Goal: Check status: Check status

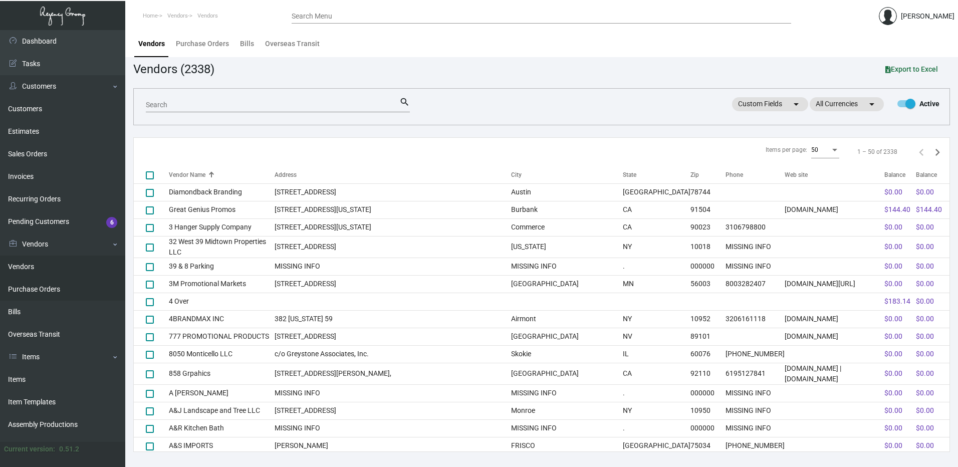
click at [49, 283] on link "Purchase Orders" at bounding box center [62, 289] width 125 height 23
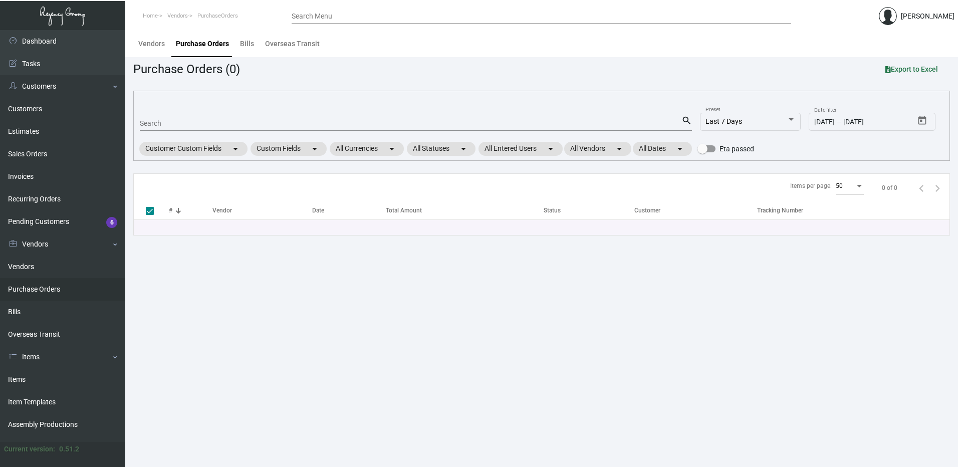
click at [159, 124] on input "Search" at bounding box center [410, 124] width 541 height 8
paste input "106535"
type input "106535"
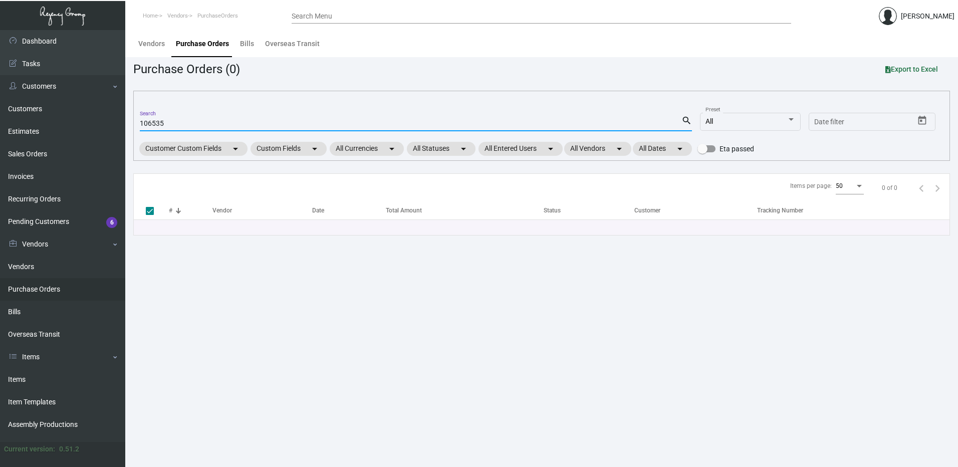
type input "106535"
checkbox input "false"
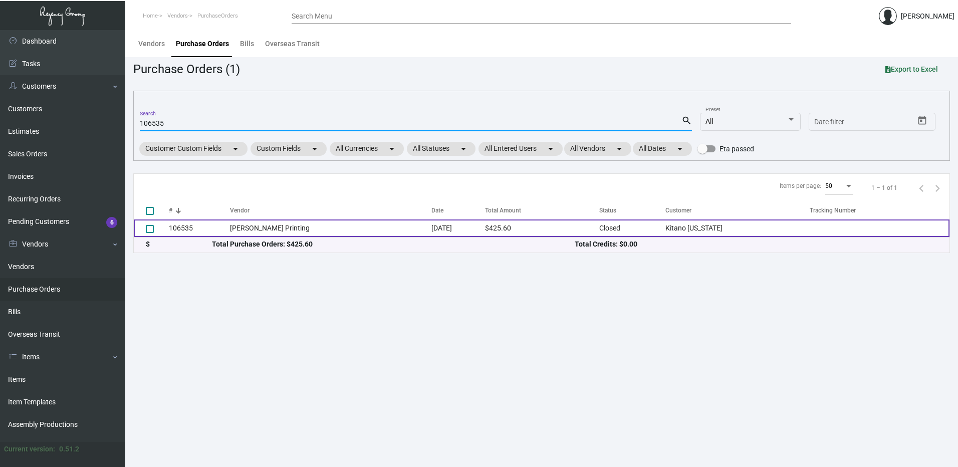
click at [192, 226] on td "106535" at bounding box center [199, 228] width 61 height 18
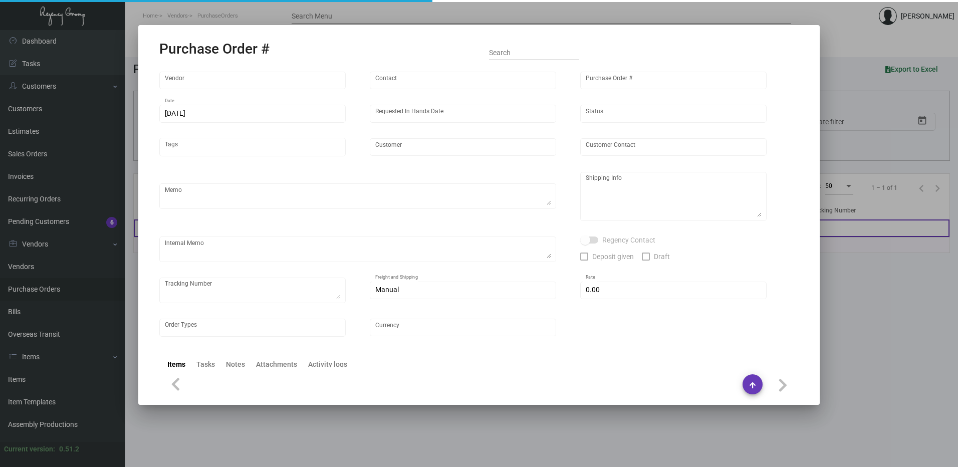
type input "[PERSON_NAME] Printing"
type input "[PERSON_NAME]"
type input "106535"
type input "[DATE]"
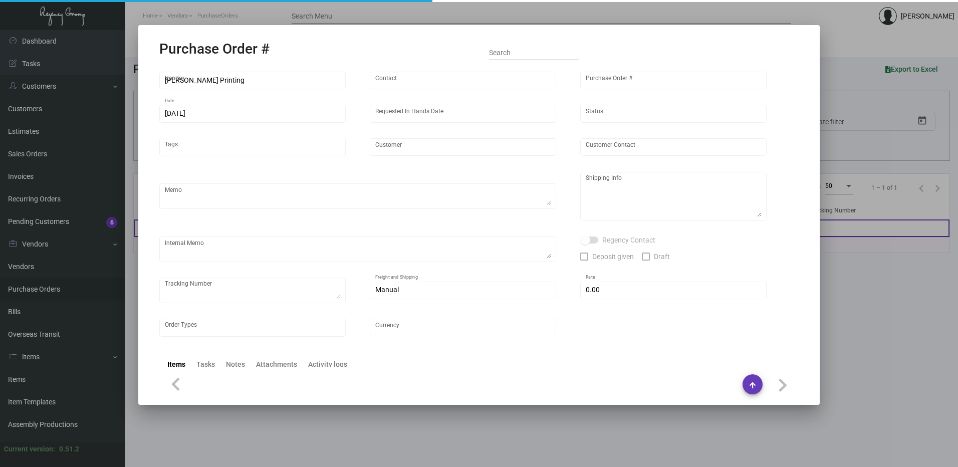
type input "Kitano [US_STATE]"
type input "[PERSON_NAME]"
type textarea "Please reach out to SH for UPS labels. Reorder - Purchase Order #102105"
type textarea "Kitano [US_STATE] - [PERSON_NAME][GEOGRAPHIC_DATA][STREET_ADDRESS][US_STATE]"
type textarea "7/25 - Requested ESD."
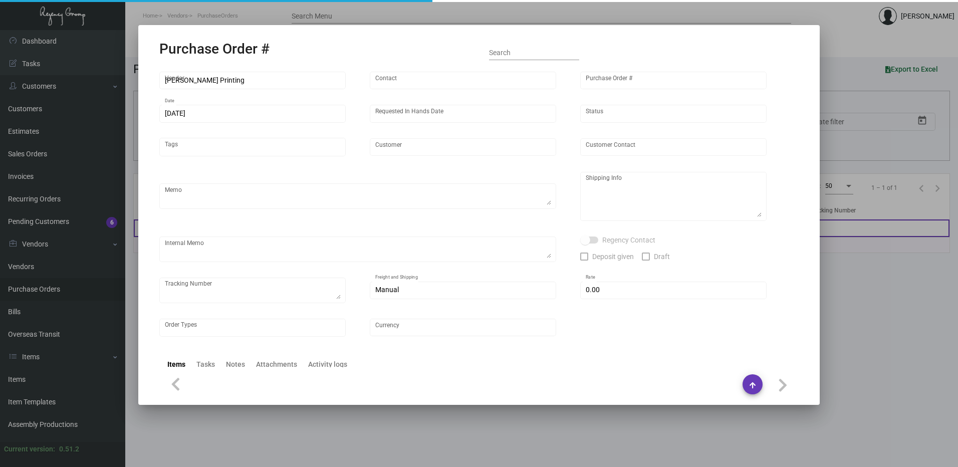
type input "$ 0.00"
type input "United States Dollar $"
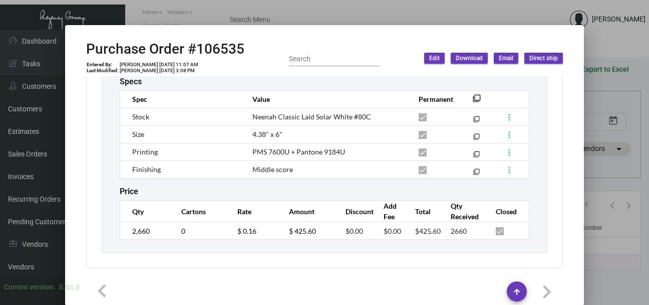
scroll to position [601, 0]
drag, startPoint x: 348, startPoint y: 142, endPoint x: 243, endPoint y: 150, distance: 105.5
click at [243, 150] on td "PMS 7600U + Pantone 9184U" at bounding box center [325, 152] width 166 height 18
drag, startPoint x: 105, startPoint y: 211, endPoint x: 136, endPoint y: 207, distance: 30.8
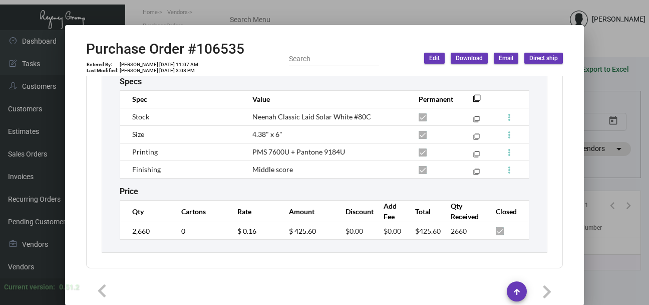
click at [105, 211] on div "Compliment Notecard Standard Item Qty On Hand: 0.00 Qty On Other PO’s: 0.00 Qty…" at bounding box center [325, 100] width 446 height 305
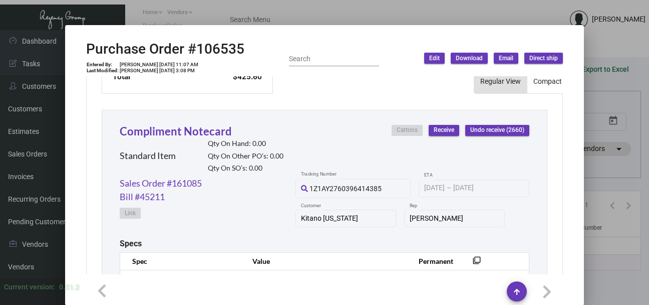
scroll to position [403, 0]
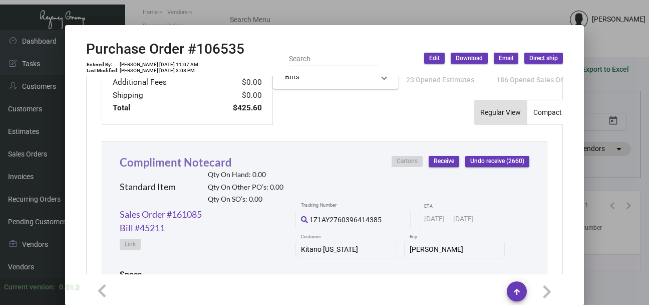
click at [219, 162] on link "Compliment Notecard" at bounding box center [176, 162] width 112 height 14
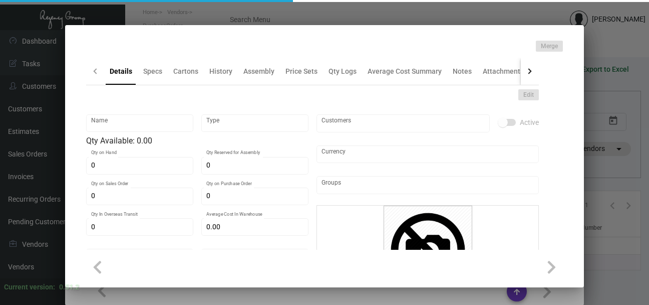
type input "Compliment Notecard"
type input "Standard Item"
type input "$ 0.00"
type input "782-Notecard-62"
type input "Standard"
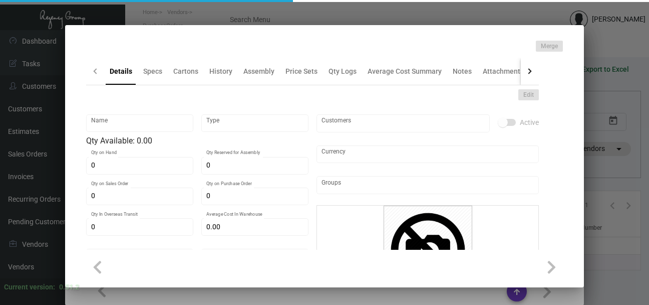
type input "$ 0.16"
type input "$ 0.00"
checkbox input "true"
type input "United States Dollar $"
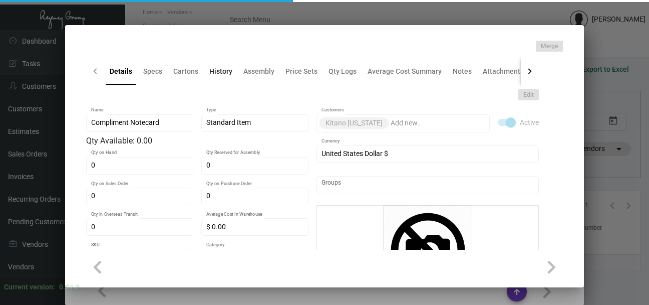
click at [217, 75] on div "History" at bounding box center [220, 71] width 23 height 11
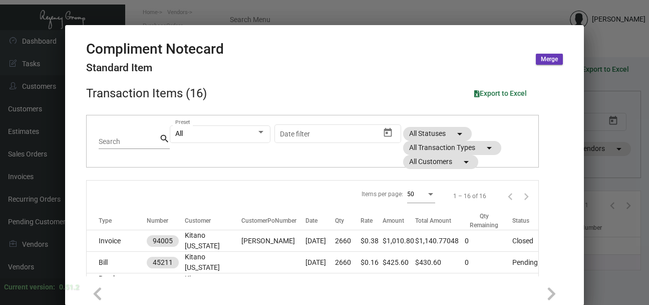
scroll to position [100, 0]
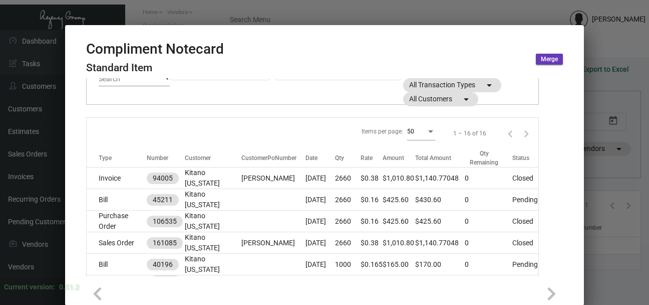
click at [285, 16] on div at bounding box center [324, 152] width 649 height 305
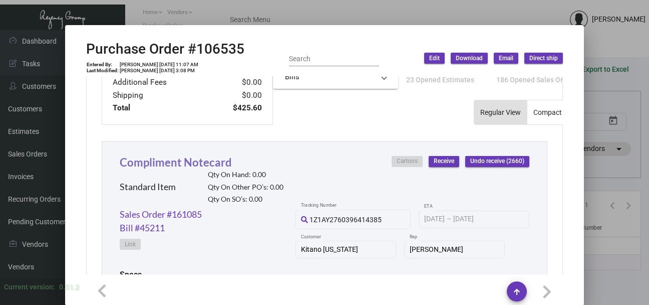
click at [185, 162] on link "Compliment Notecard" at bounding box center [176, 162] width 112 height 14
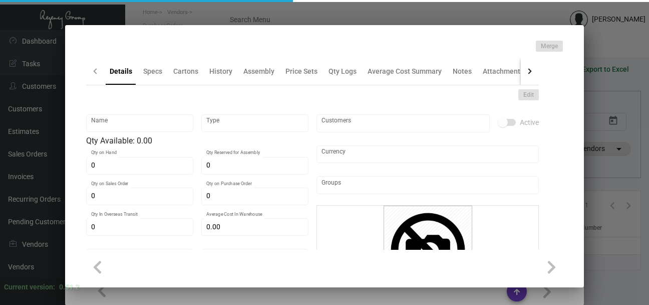
type input "Compliment Notecard"
type input "Standard Item"
type input "$ 0.00"
type input "782-Notecard-62"
type input "Standard"
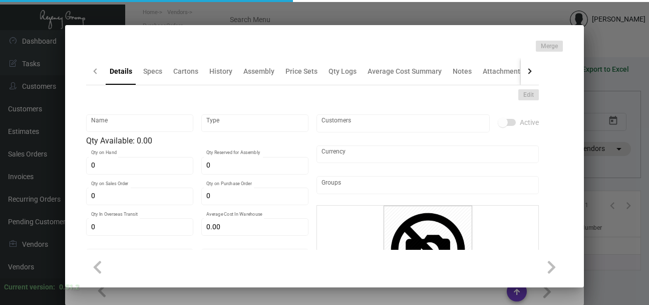
type input "$ 0.16"
type input "$ 0.00"
checkbox input "true"
type input "United States Dollar $"
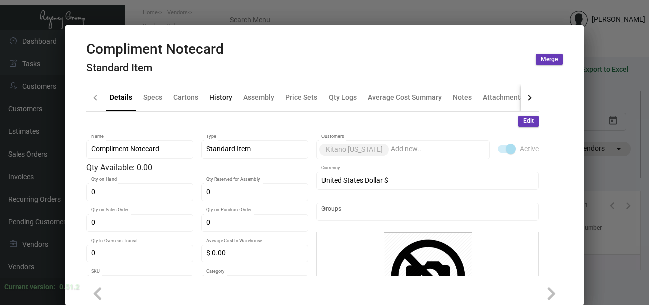
click at [215, 99] on div "History" at bounding box center [220, 97] width 23 height 11
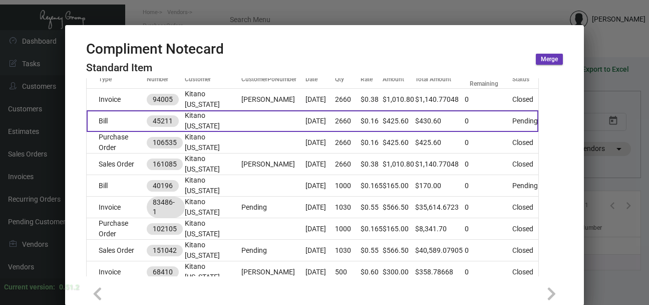
scroll to position [150, 0]
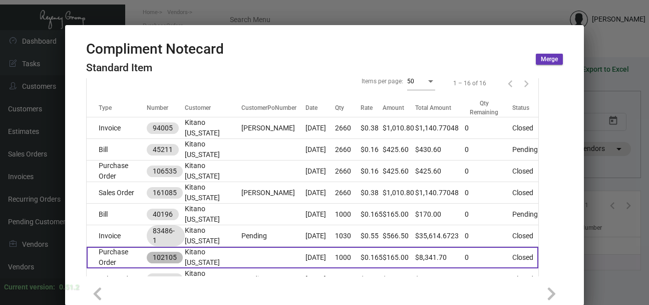
click at [158, 253] on mat-chip "102105" at bounding box center [165, 257] width 36 height 12
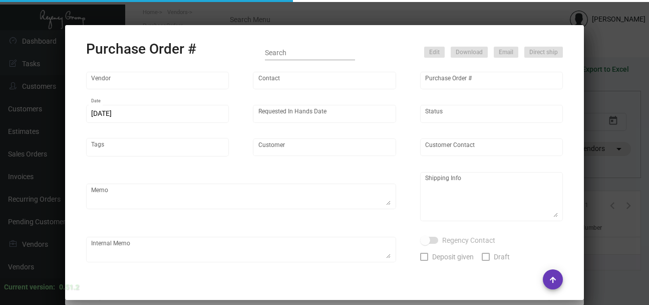
type input "[PERSON_NAME] Printing"
type input "[PERSON_NAME]"
type input "102105"
type input "[DATE]"
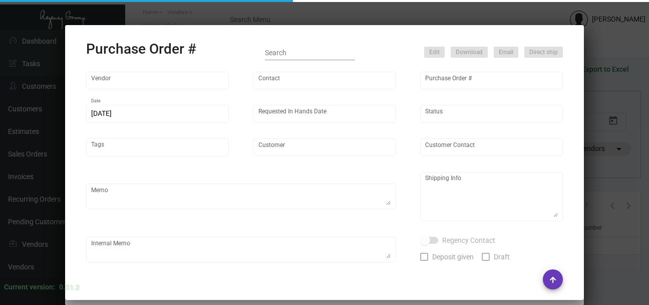
type input "Kitano [US_STATE]"
type input "[PERSON_NAME]"
type textarea "***IHD 11/29*** - Please reach out to Many/SH for shipping (we might need to LT…"
type textarea "Kitano [US_STATE] - [PERSON_NAME][GEOGRAPHIC_DATA][STREET_ADDRESS][US_STATE]"
type input "$ 0.00"
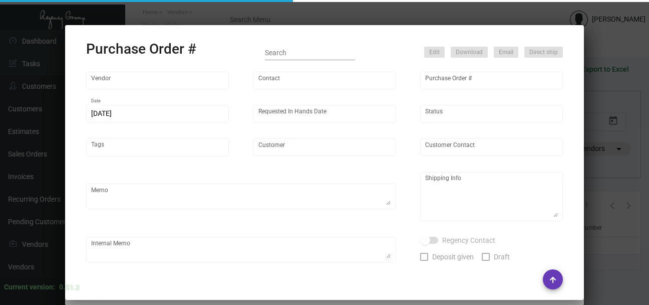
type input "United States Dollar $"
type input "$ 0.085"
type input "$ 85.00"
type input "$ 0.145"
type input "$ 149.35"
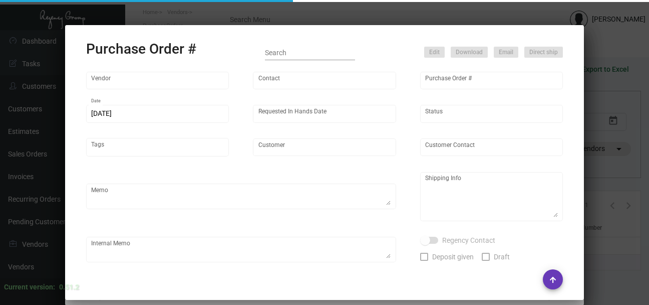
type input "$ 0.165"
type input "$ 165.00"
type input "$ 1.65"
type input "$ 1,683.00"
type input "$ 0.165"
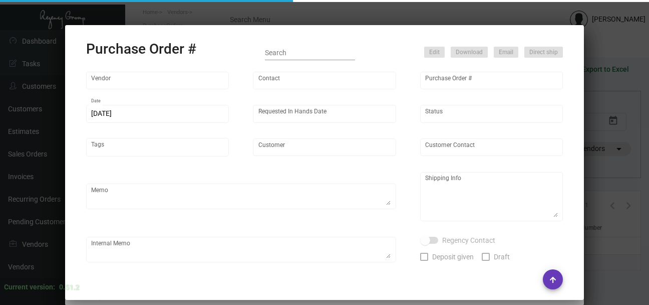
type input "$ 181.50"
type input "$ 0.195"
type input "$ 971.10"
type input "$ 0.165"
type input "$ 1,674.75"
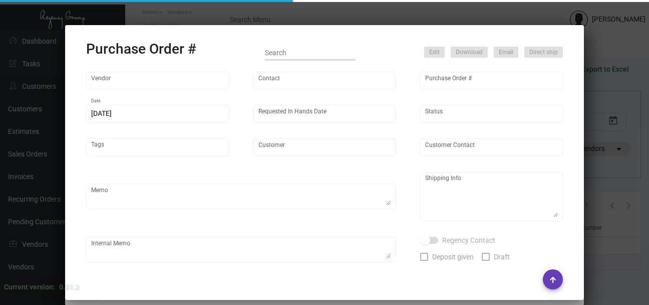
type input "$ 0.33"
type input "$ 3,432.00"
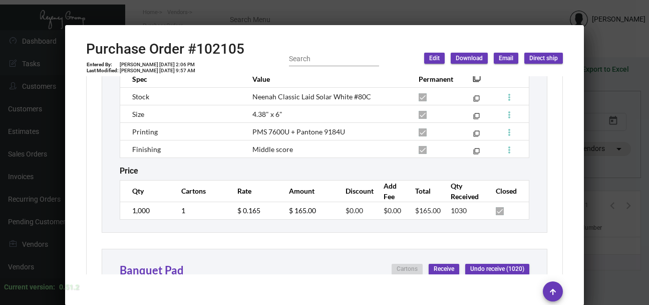
scroll to position [1252, 0]
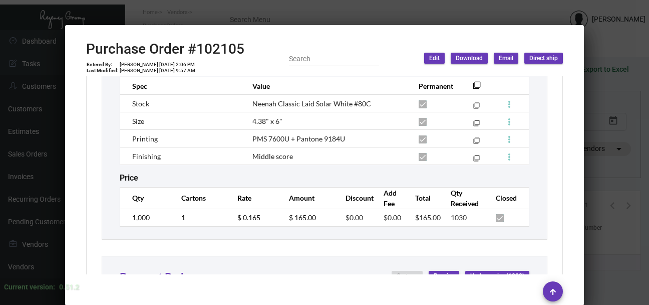
click at [357, 12] on div at bounding box center [324, 152] width 649 height 305
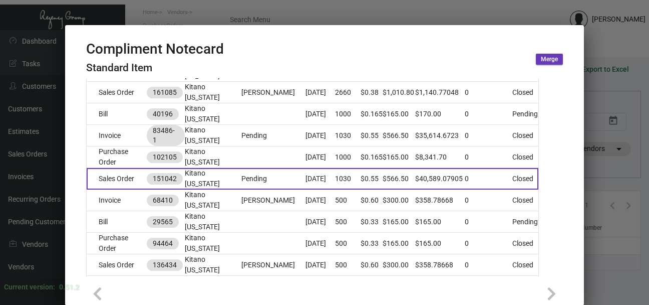
scroll to position [301, 0]
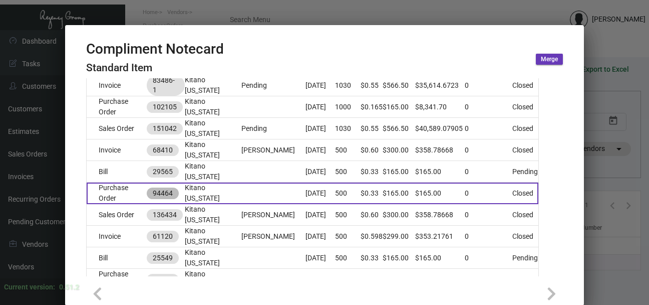
click at [166, 193] on mat-chip "94464" at bounding box center [163, 193] width 32 height 12
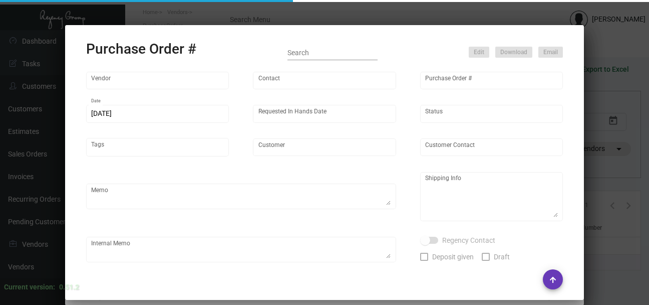
type input "Docuvision"
type input "[PERSON_NAME]"
type input "94464"
type input "[DATE]"
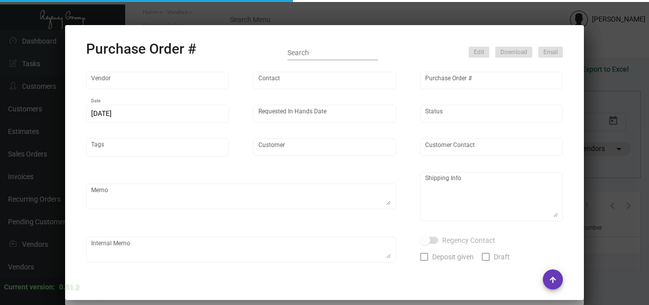
type input "Kitano [US_STATE]"
type input "[PERSON_NAME]"
type textarea "Kitano [US_STATE] - [PERSON_NAME] [STREET_ADDRESS][US_STATE]"
type input "$ 0.00"
type input "United States Dollar $"
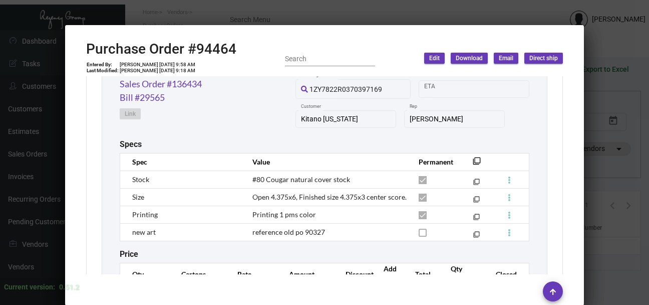
scroll to position [551, 0]
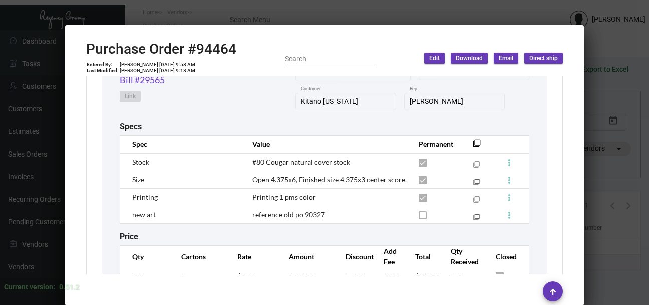
click at [296, 162] on span "#80 Cougar natural cover stock" at bounding box center [301, 161] width 98 height 9
click at [260, 0] on div at bounding box center [324, 152] width 649 height 305
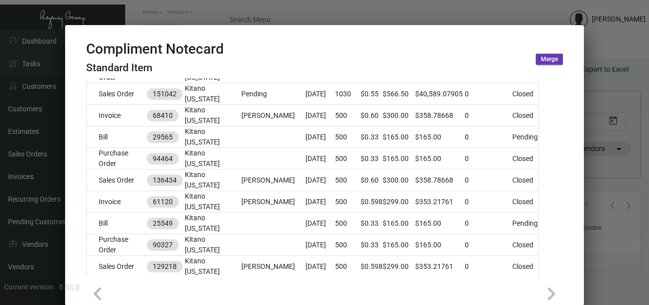
scroll to position [351, 0]
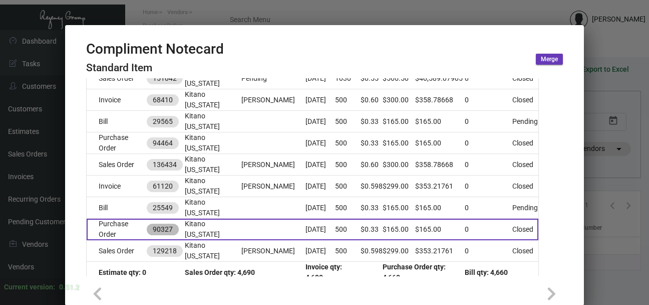
click at [160, 230] on mat-chip "90327" at bounding box center [163, 229] width 32 height 12
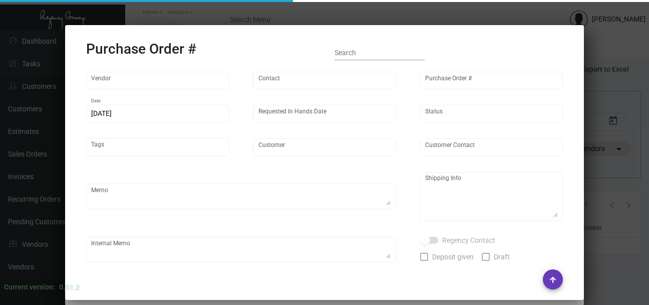
type input "Docuvision"
type input "[PERSON_NAME]"
type input "90327"
type input "[DATE]"
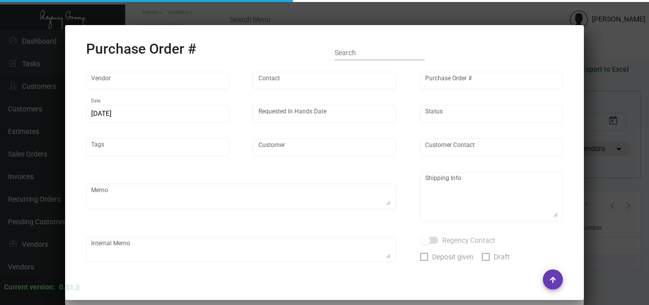
type input "Kitano [US_STATE]"
type input "[PERSON_NAME]"
type textarea "Kitano [US_STATE] - [PERSON_NAME] Assistant Guest Services Manager [STREET_ADDR…"
type input "$ 0.00"
type input "United States Dollar $"
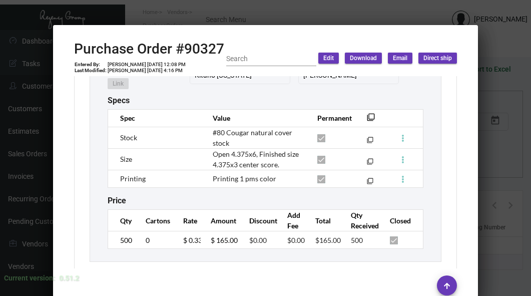
scroll to position [600, 0]
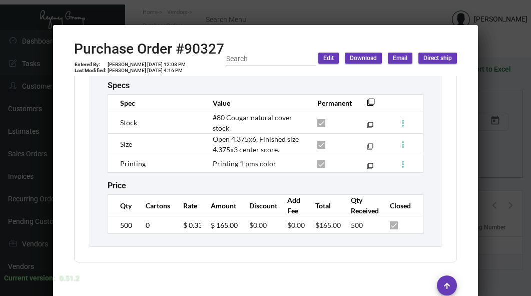
click at [343, 8] on div at bounding box center [265, 148] width 531 height 296
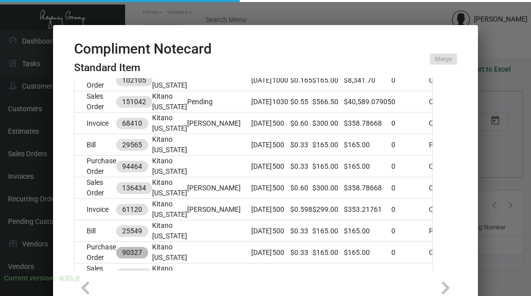
scroll to position [511, 0]
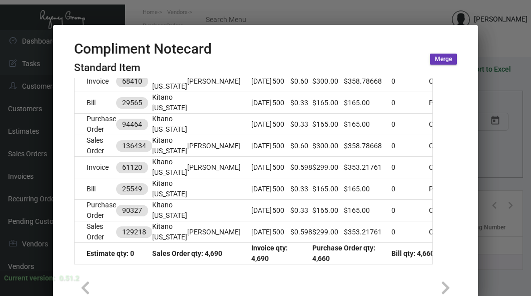
click at [339, 12] on div at bounding box center [265, 148] width 531 height 296
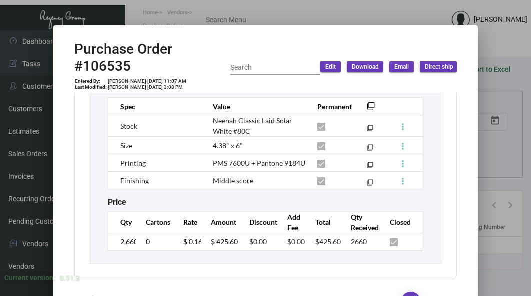
scroll to position [617, 0]
click at [364, 8] on div at bounding box center [265, 148] width 531 height 296
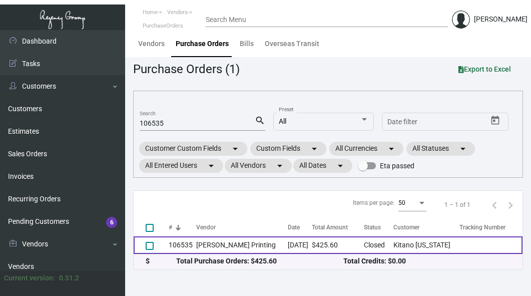
click at [183, 247] on td "106535" at bounding box center [183, 245] width 28 height 18
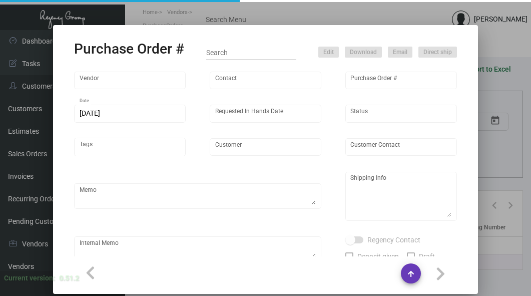
type input "[PERSON_NAME] Printing"
type input "[PERSON_NAME]"
type input "106535"
type input "[DATE]"
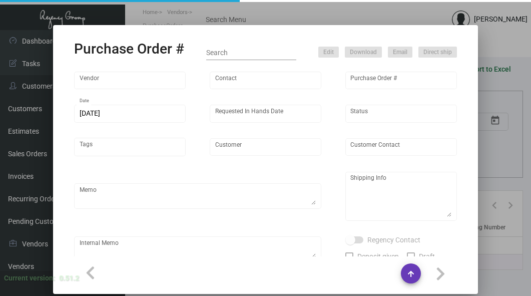
type input "Kitano [US_STATE]"
type input "[PERSON_NAME]"
type textarea "Please reach out to SH for UPS labels. Reorder - Purchase Order #102105"
type textarea "Kitano [US_STATE] - [PERSON_NAME][GEOGRAPHIC_DATA][STREET_ADDRESS][US_STATE]"
type textarea "7/25 - Requested ESD."
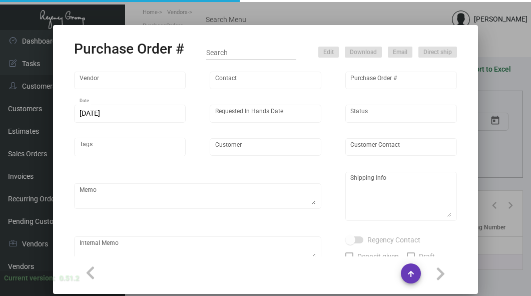
type input "$ 0.00"
type input "United States Dollar $"
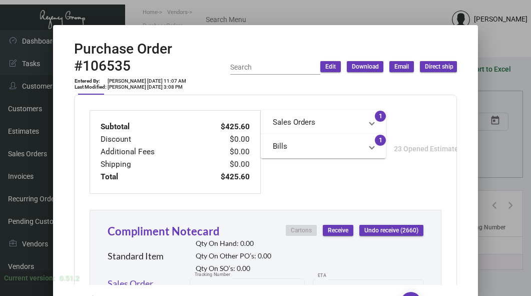
scroll to position [451, 0]
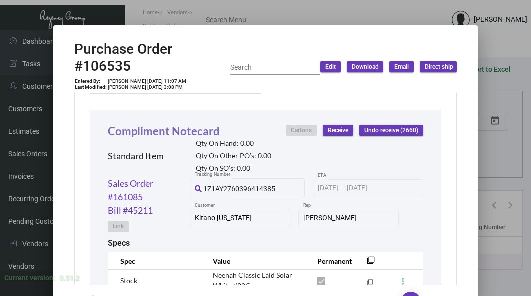
click at [161, 137] on div "Compliment Notecard Standard Item Qty On Hand: 0.00 Qty On Other PO’s: 0.00 Qty…" at bounding box center [190, 150] width 164 height 54
click at [166, 128] on link "Compliment Notecard" at bounding box center [164, 131] width 112 height 14
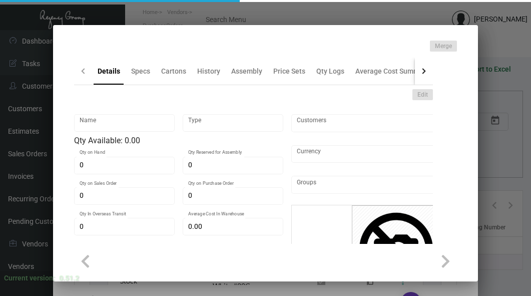
type input "Compliment Notecard"
type input "Standard Item"
type input "$ 0.00"
type input "782-Notecard-62"
type input "Standard"
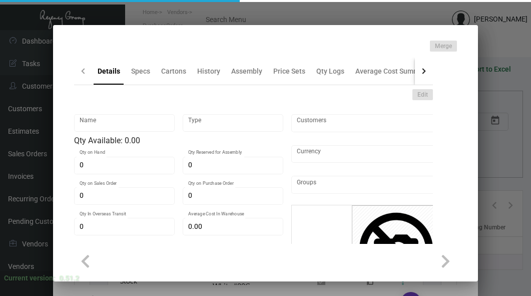
type input "$ 0.16"
type input "$ 0.00"
checkbox input "true"
type input "United States Dollar $"
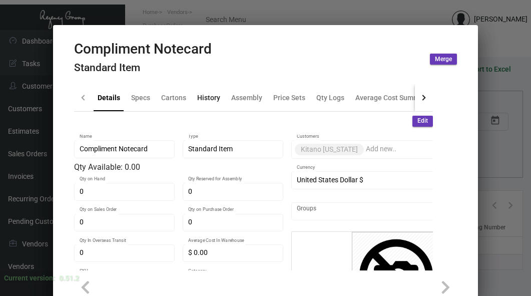
click at [207, 94] on div "History" at bounding box center [208, 97] width 23 height 11
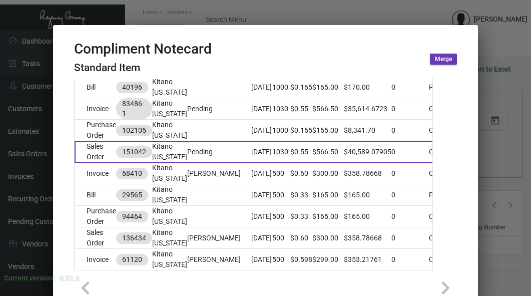
scroll to position [401, 0]
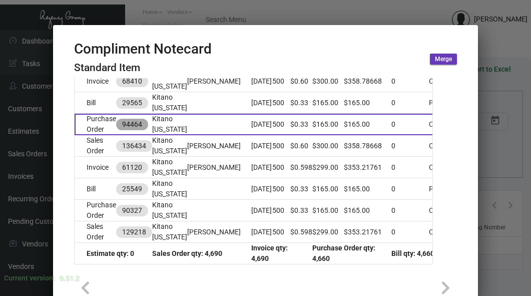
click at [138, 130] on mat-chip "94464" at bounding box center [132, 125] width 32 height 12
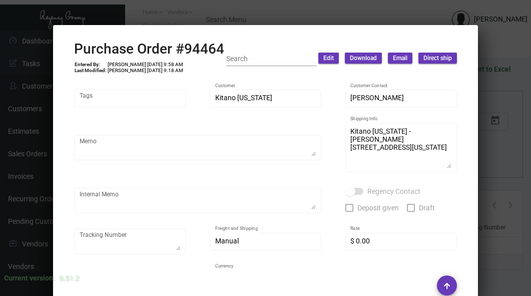
scroll to position [0, 0]
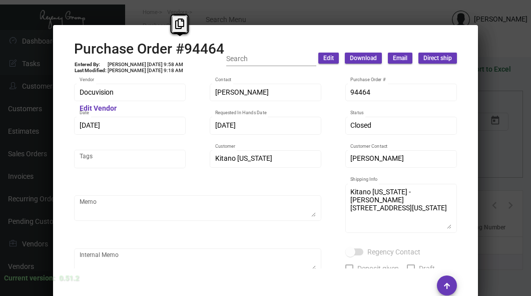
drag, startPoint x: 224, startPoint y: 47, endPoint x: 136, endPoint y: 51, distance: 88.2
click at [136, 51] on div "Purchase Order #94464 Entered By: [PERSON_NAME] [DATE] 9:58 AM Last Modified: […" at bounding box center [265, 59] width 383 height 36
copy h2 "Order #94464"
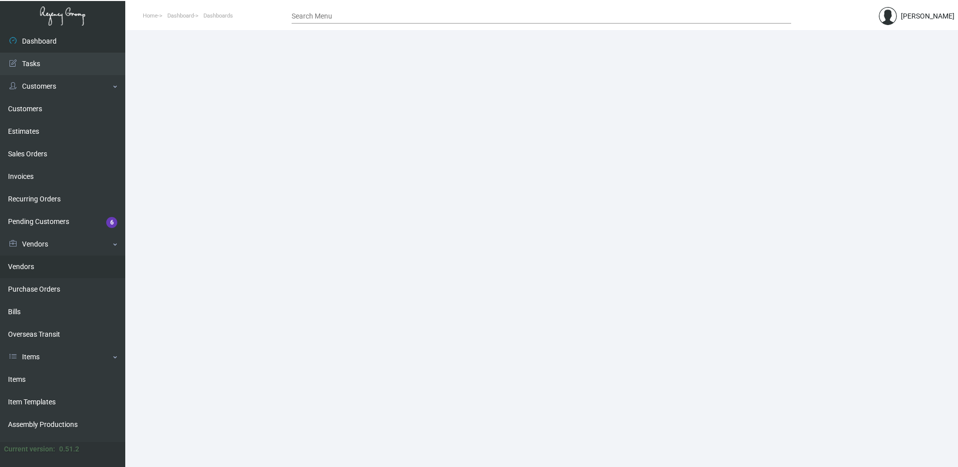
drag, startPoint x: 53, startPoint y: 289, endPoint x: 107, endPoint y: 272, distance: 56.1
click at [54, 289] on link "Purchase Orders" at bounding box center [62, 289] width 125 height 23
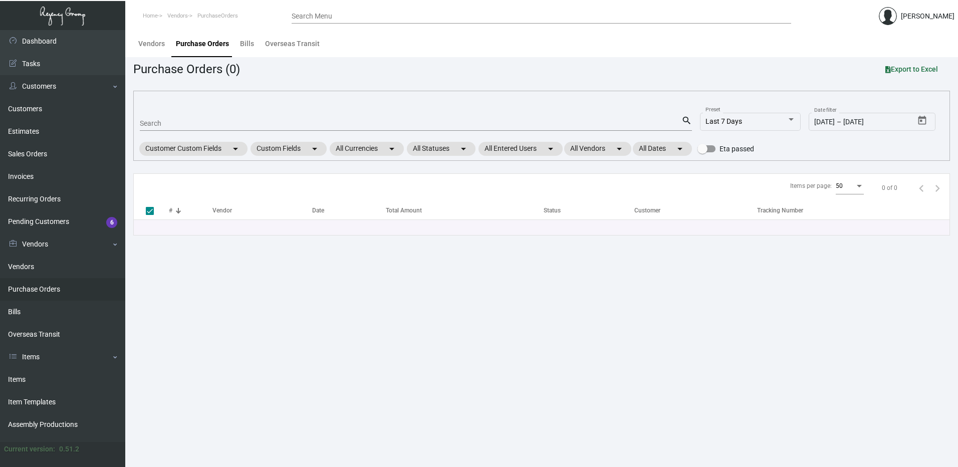
click at [183, 124] on input "Search" at bounding box center [410, 124] width 541 height 8
paste input "PO# 106535"
type input "PO# 106535"
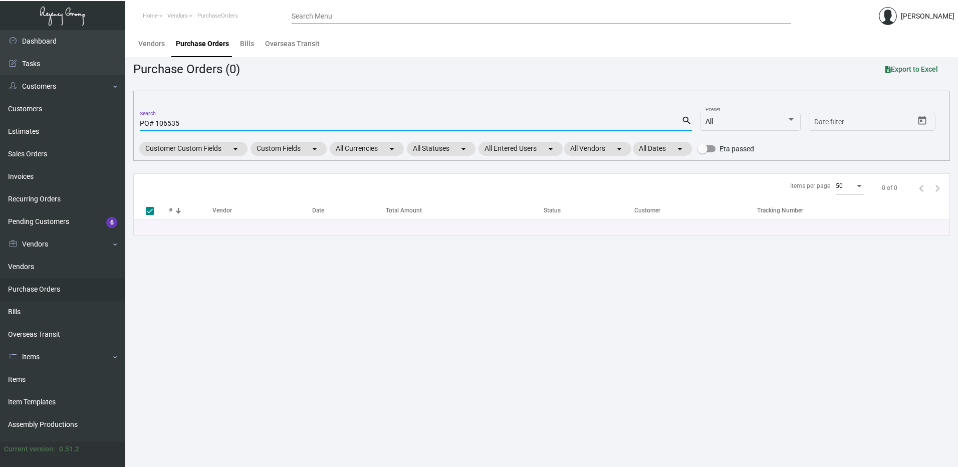
click at [155, 124] on input "PO# 106535" at bounding box center [410, 124] width 541 height 8
type input "106535"
checkbox input "false"
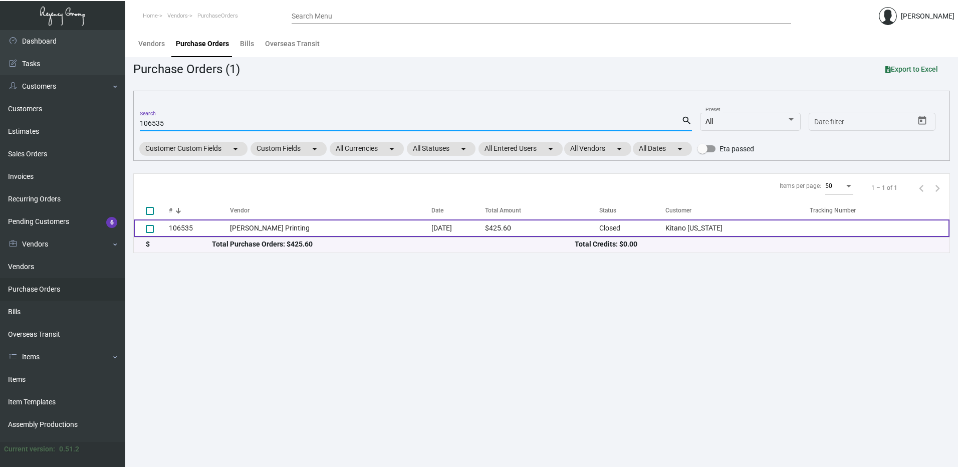
click at [212, 224] on td "106535" at bounding box center [199, 228] width 61 height 18
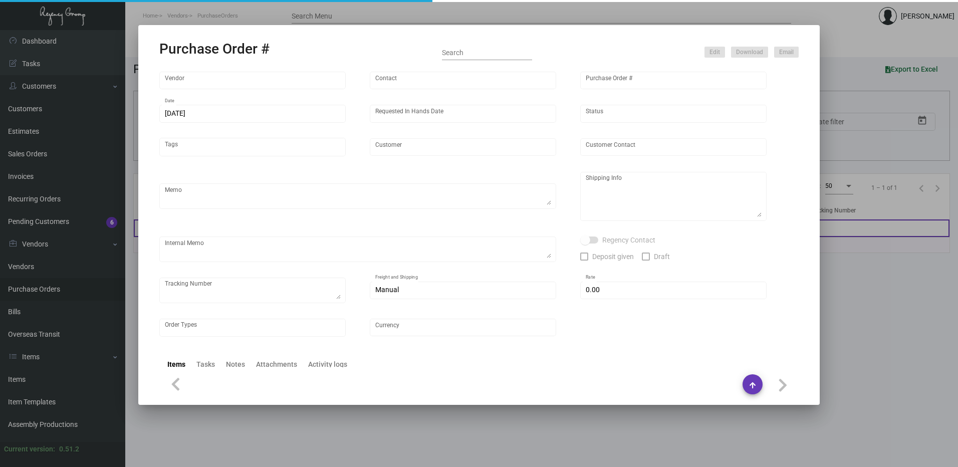
type input "[PERSON_NAME] Printing"
type input "[PERSON_NAME]"
type input "106535"
type input "[DATE]"
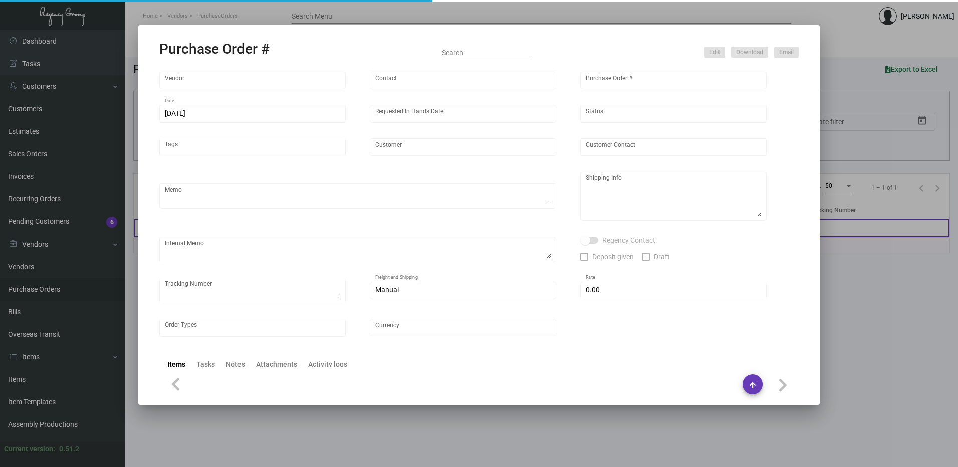
type input "Kitano [US_STATE]"
type input "[PERSON_NAME]"
type textarea "Please reach out to SH for UPS labels. Reorder - Purchase Order #102105"
type textarea "Kitano [US_STATE] - [PERSON_NAME][GEOGRAPHIC_DATA][STREET_ADDRESS][US_STATE]"
type textarea "7/25 - Requested ESD."
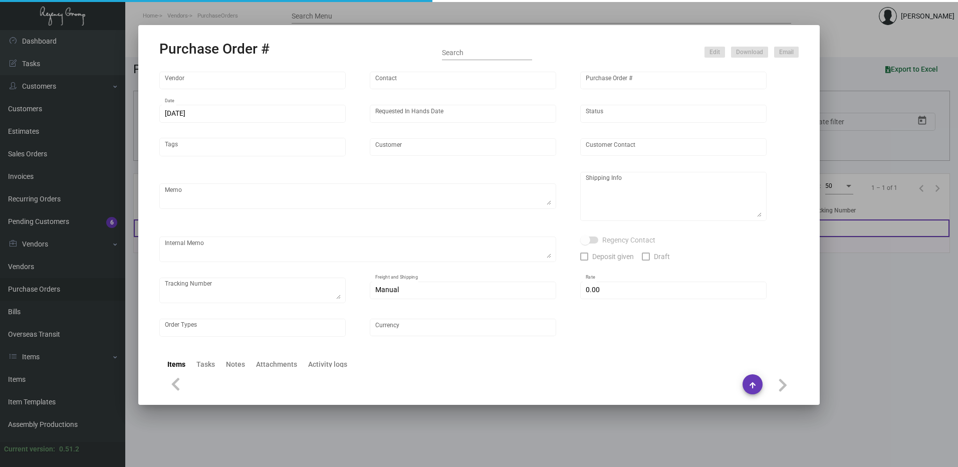
type input "$ 0.00"
type input "United States Dollar $"
